Goal: Task Accomplishment & Management: Use online tool/utility

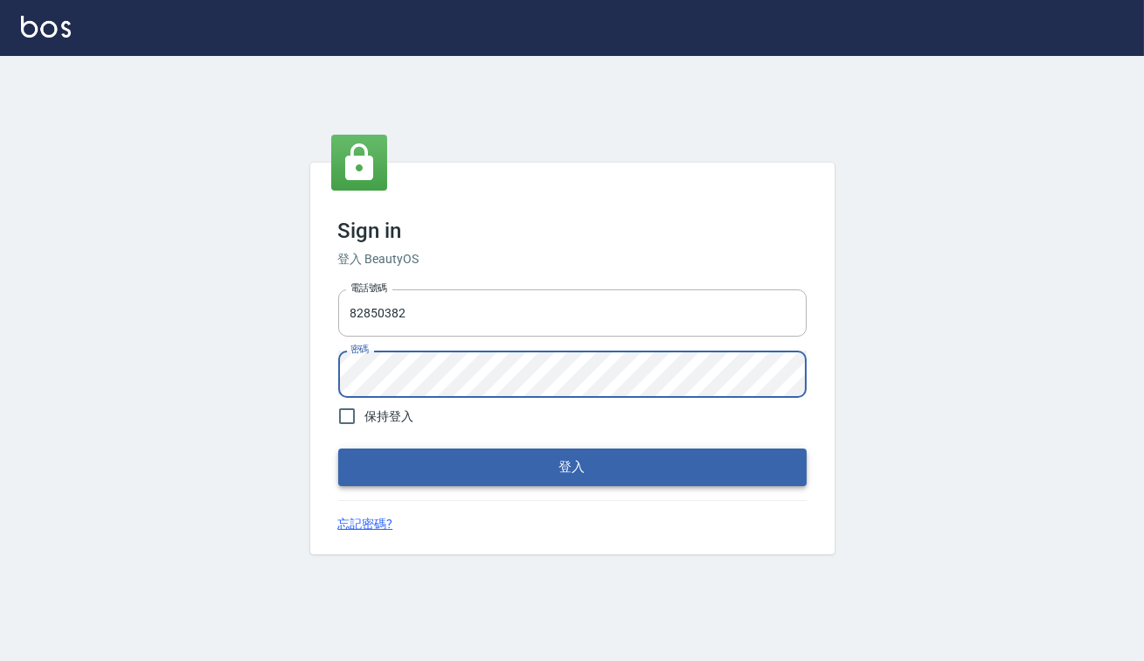
click at [519, 460] on button "登入" at bounding box center [572, 466] width 469 height 37
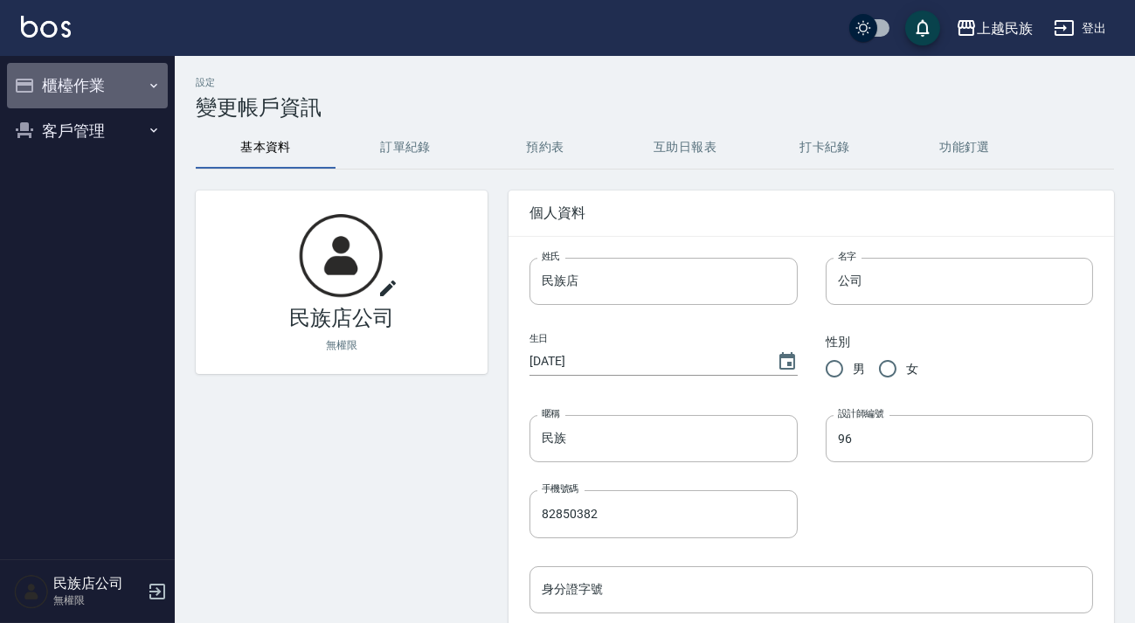
click at [115, 65] on button "櫃檯作業" at bounding box center [87, 85] width 161 height 45
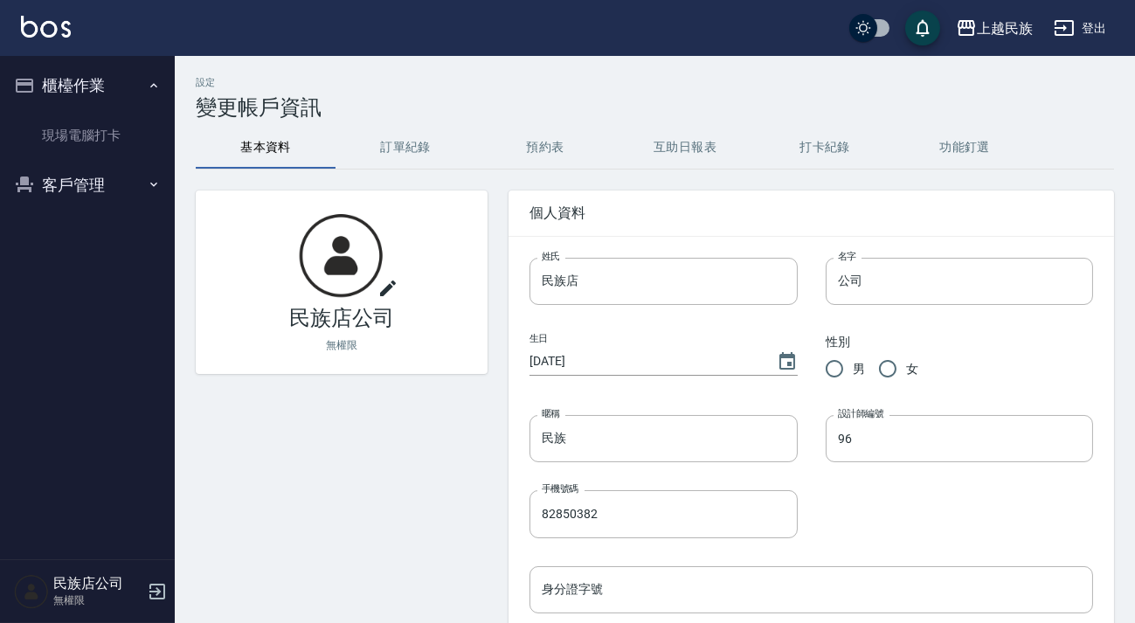
click at [115, 156] on ul "現場電腦打卡" at bounding box center [87, 135] width 161 height 54
click at [116, 152] on link "現場電腦打卡" at bounding box center [87, 135] width 161 height 40
